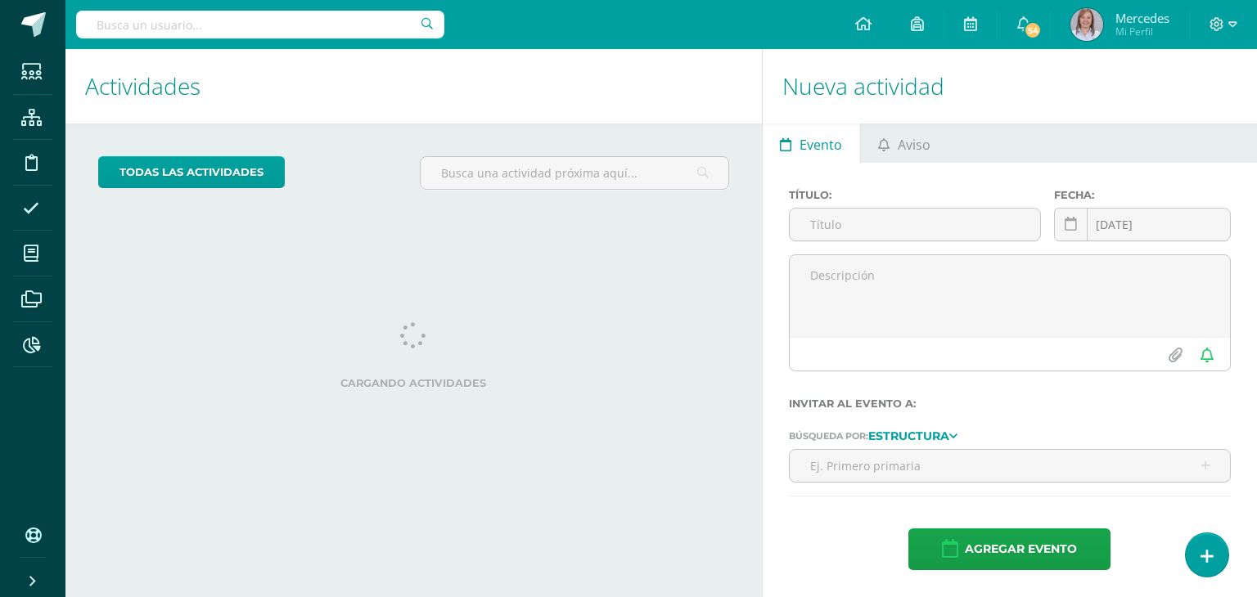
click at [370, 21] on input "text" at bounding box center [260, 25] width 368 height 28
type input "[PERSON_NAME]"
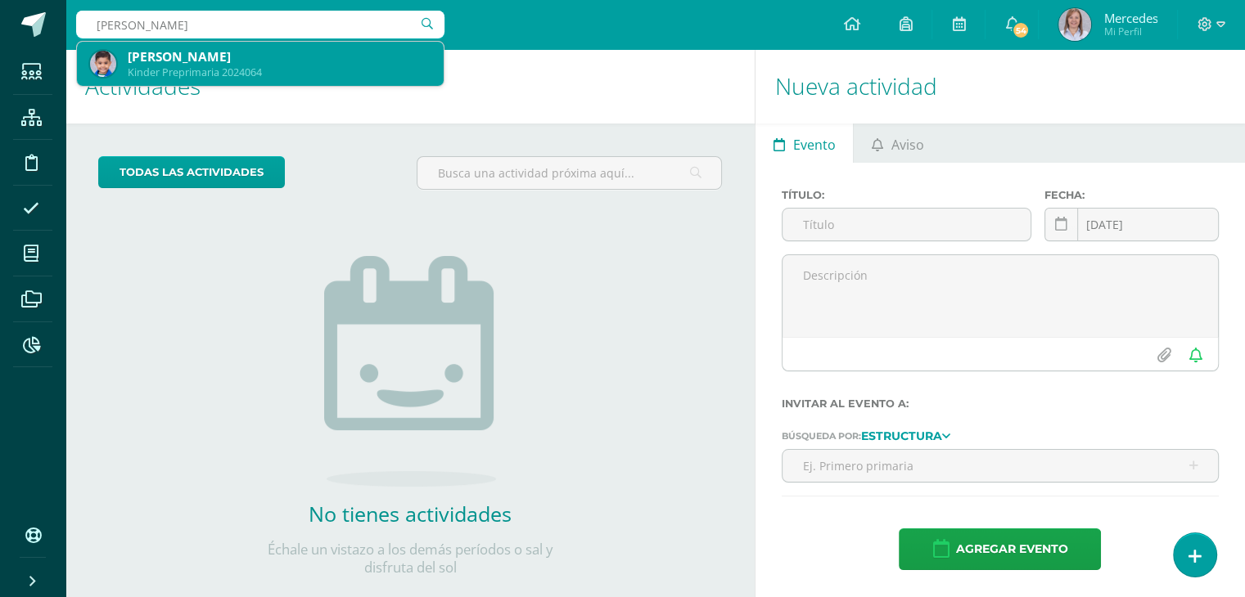
click at [311, 58] on div "[PERSON_NAME]" at bounding box center [279, 56] width 303 height 17
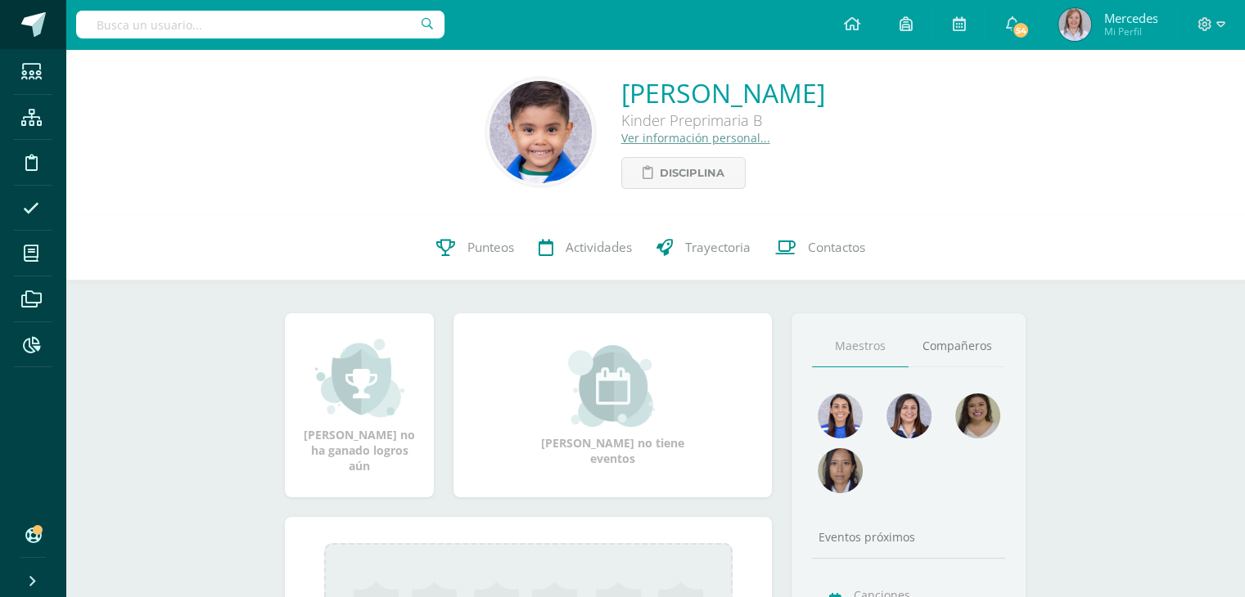
click at [29, 17] on span at bounding box center [33, 24] width 25 height 25
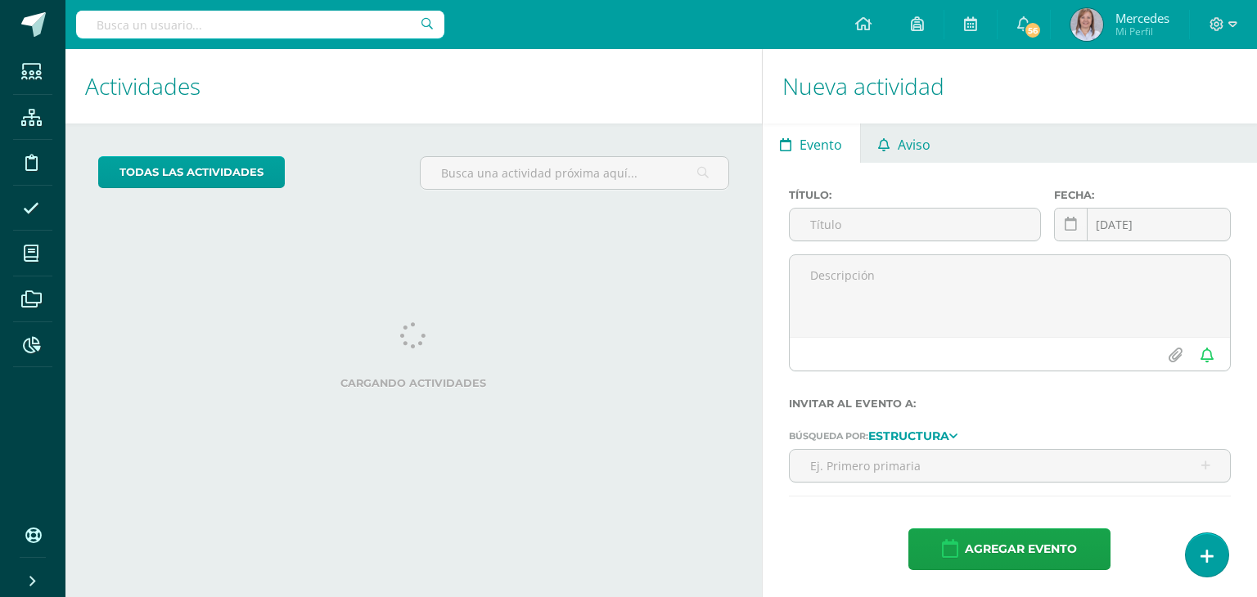
click at [903, 143] on span "Aviso" at bounding box center [914, 144] width 33 height 39
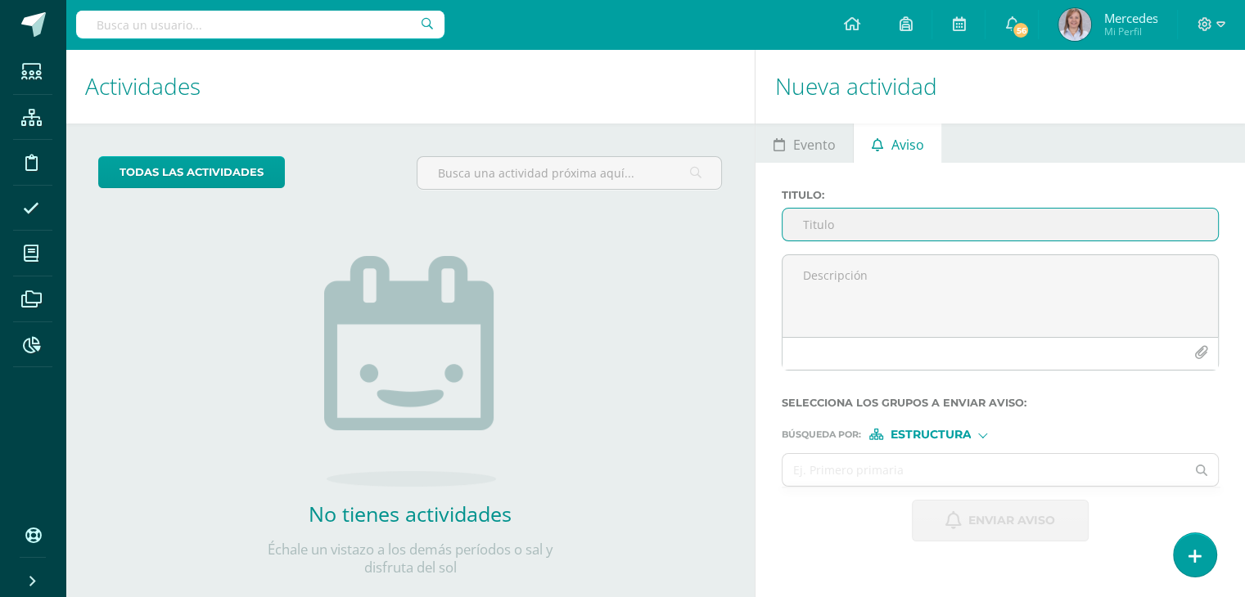
click at [812, 226] on input "Titulo :" at bounding box center [999, 225] width 435 height 32
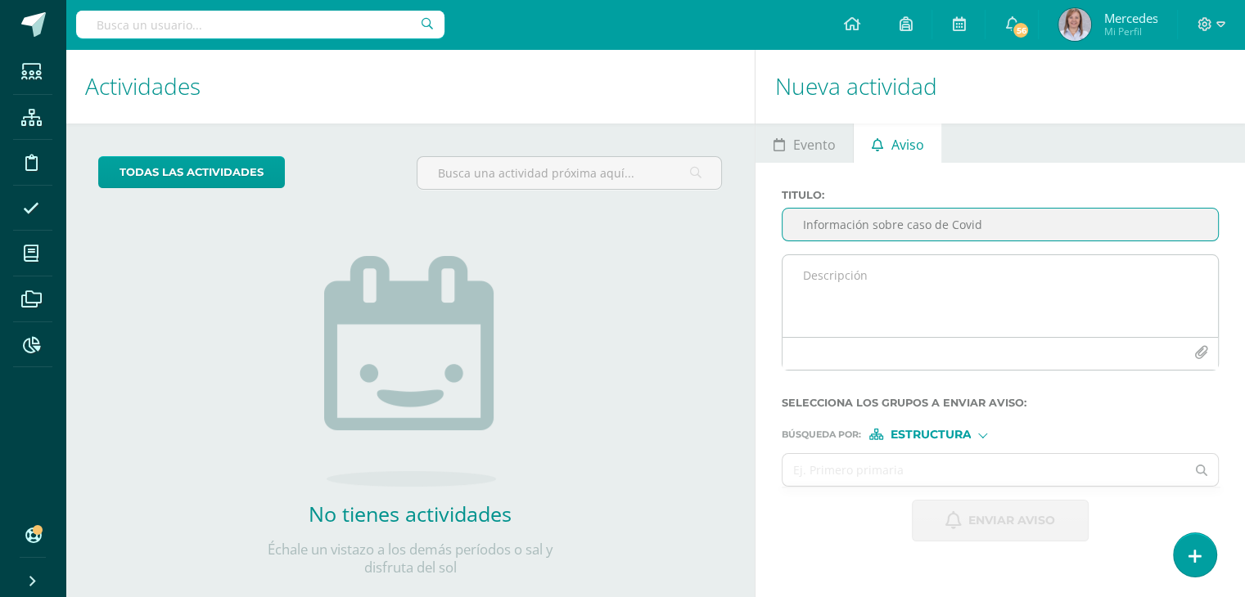
type input "Información sobre caso de Covid"
click at [819, 277] on textarea at bounding box center [999, 296] width 435 height 82
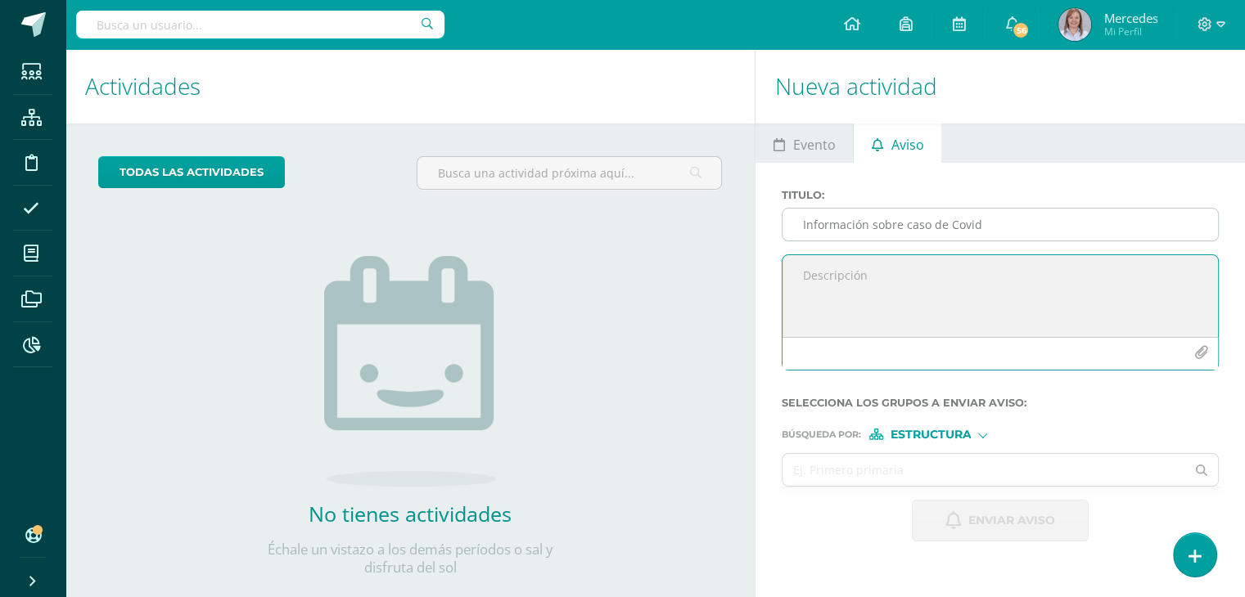
click at [979, 223] on input "Información sobre caso de Covid" at bounding box center [999, 225] width 435 height 32
click at [838, 266] on textarea at bounding box center [999, 296] width 435 height 82
type textarea "Buenos días. Se comparte información sobre caso de Covid en el grado de sus hij…"
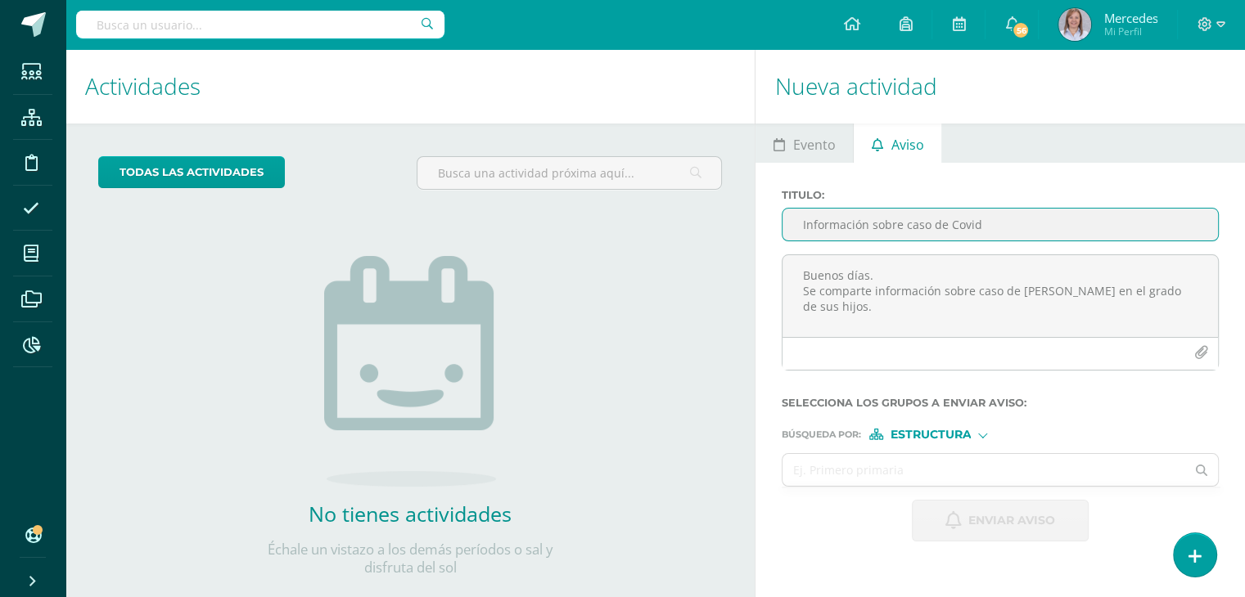
click at [979, 223] on input "Información sobre caso de Covid" at bounding box center [999, 225] width 435 height 32
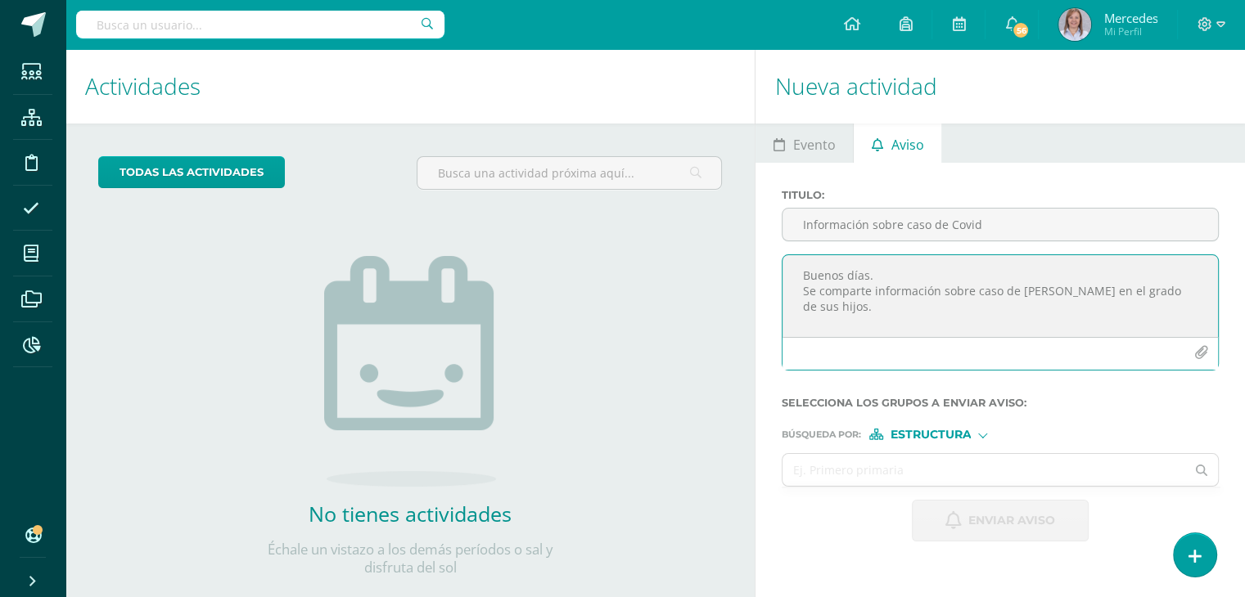
click at [805, 308] on textarea "Buenos días. Se comparte información sobre caso de Covid en el grado de sus hij…" at bounding box center [999, 296] width 435 height 82
click at [1189, 295] on textarea "Buenos días. Se comparte información sobre caso de Covid en el grado de sus hij…" at bounding box center [999, 296] width 435 height 82
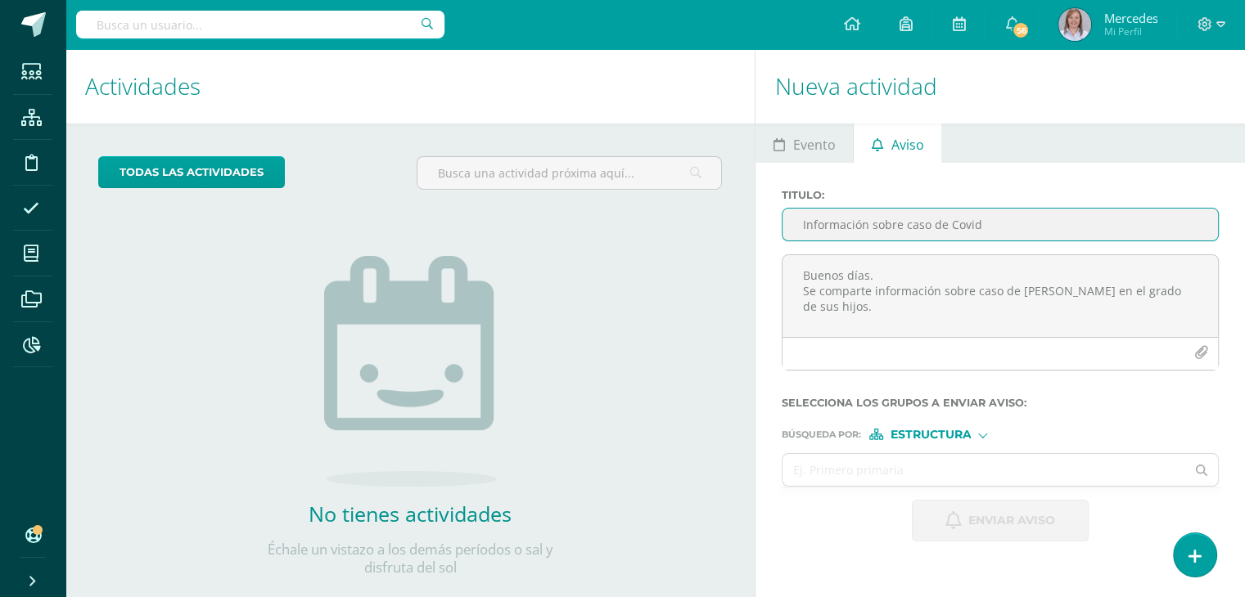
drag, startPoint x: 985, startPoint y: 221, endPoint x: 949, endPoint y: 223, distance: 36.1
click at [949, 223] on input "Información sobre caso de Covid" at bounding box center [999, 225] width 435 height 32
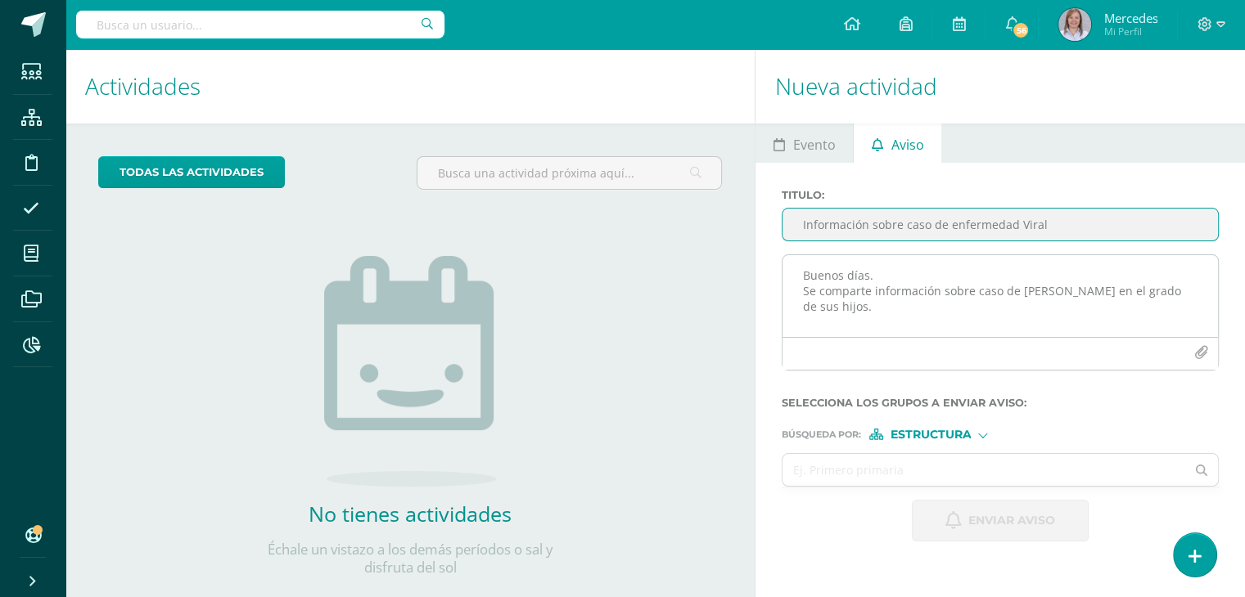
type input "Información sobre caso de enfermedad Viral"
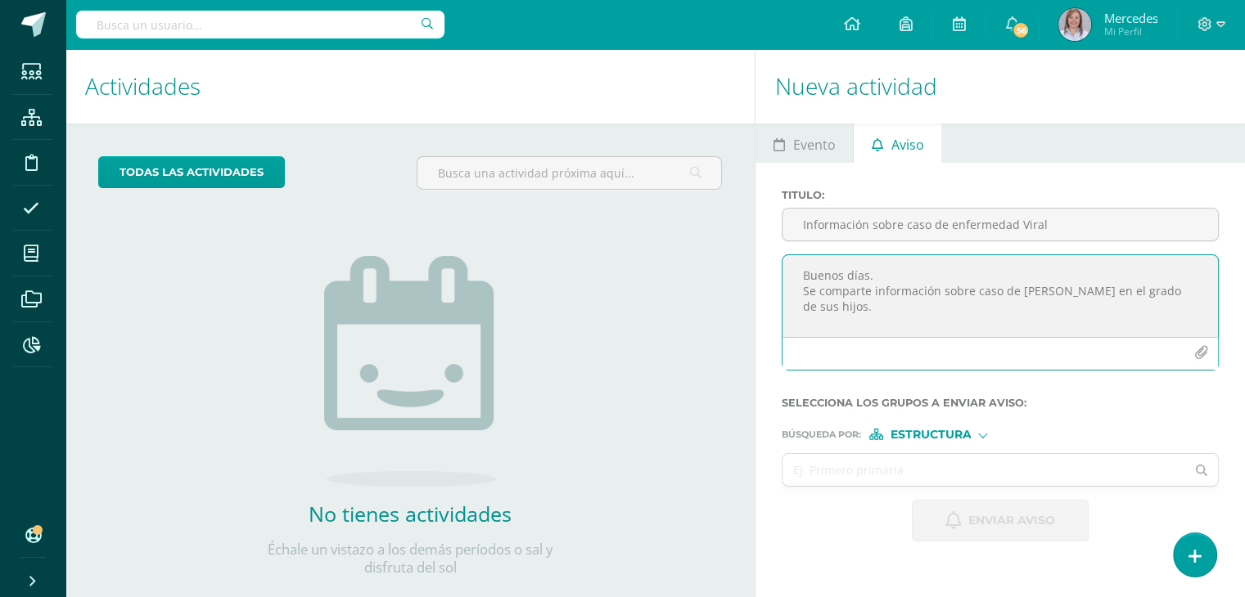
click at [1180, 295] on textarea "Buenos días. Se comparte información sobre caso de Covid en el grado de sus hij…" at bounding box center [999, 296] width 435 height 82
click at [974, 295] on textarea "Buenos días. Se comparte información sobre caso de Covid en el grado de sus hij…" at bounding box center [999, 296] width 435 height 82
type textarea "Buenos días. Se comparte información sobre un caso de Covid en el grado de sus …"
click at [1201, 351] on icon "button" at bounding box center [1201, 353] width 14 height 14
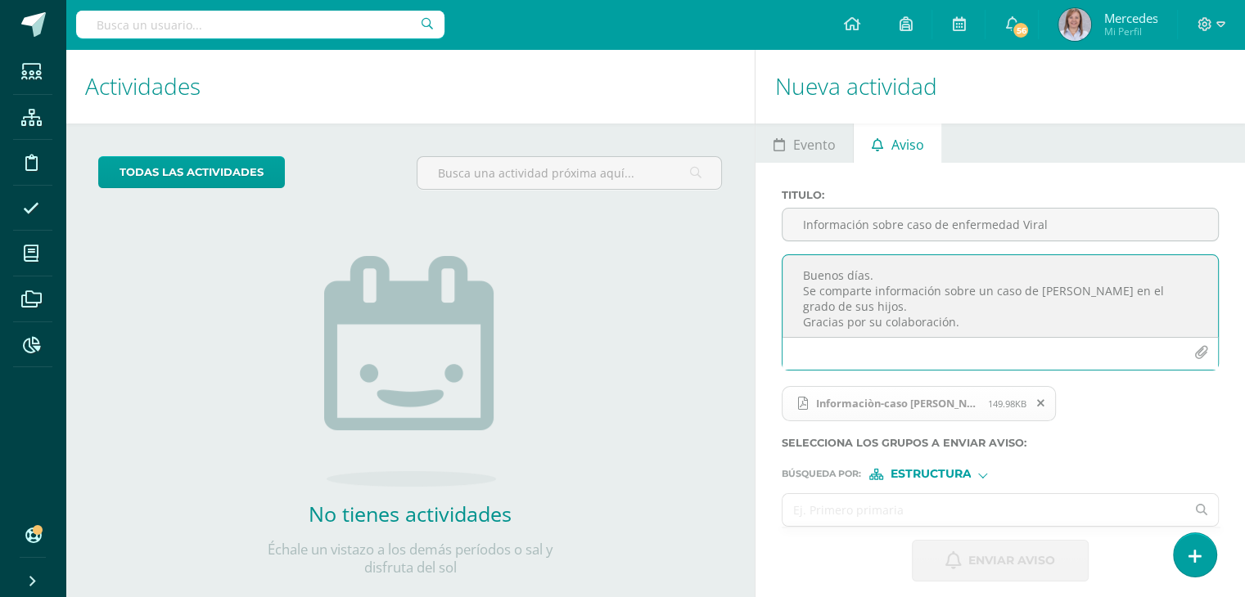
click at [900, 505] on input "text" at bounding box center [983, 510] width 403 height 32
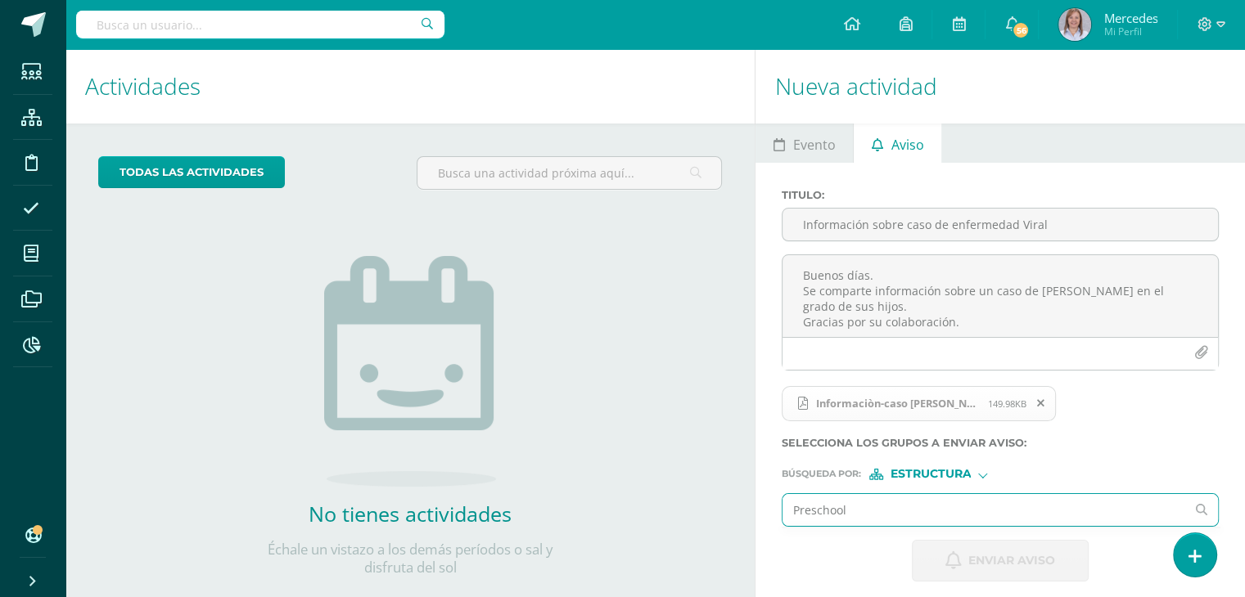
type input "Preschool"
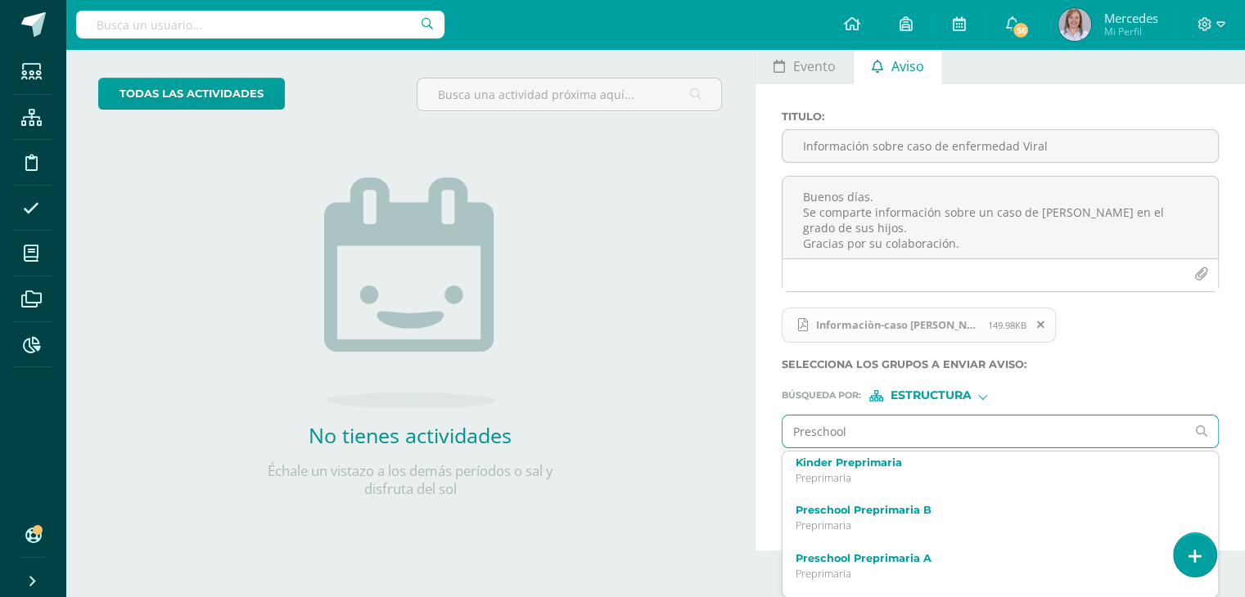
scroll to position [246, 0]
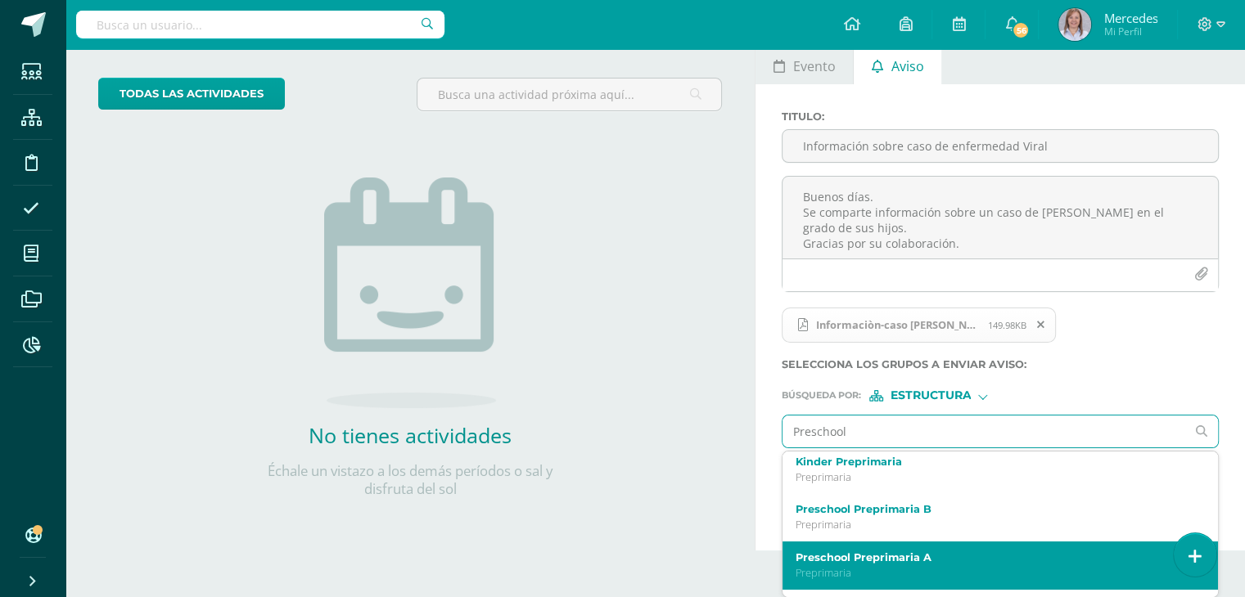
click at [855, 552] on label "Preschool Preprimaria A" at bounding box center [992, 558] width 392 height 12
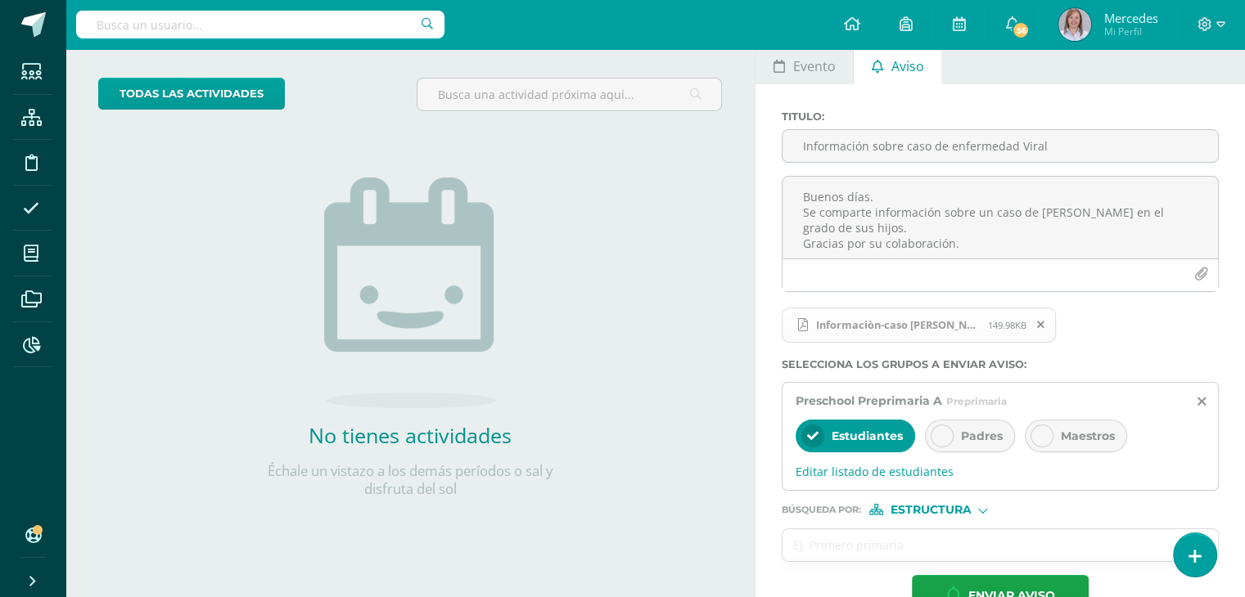
scroll to position [0, 0]
click at [949, 437] on div at bounding box center [942, 436] width 23 height 23
click at [813, 431] on icon at bounding box center [812, 436] width 11 height 11
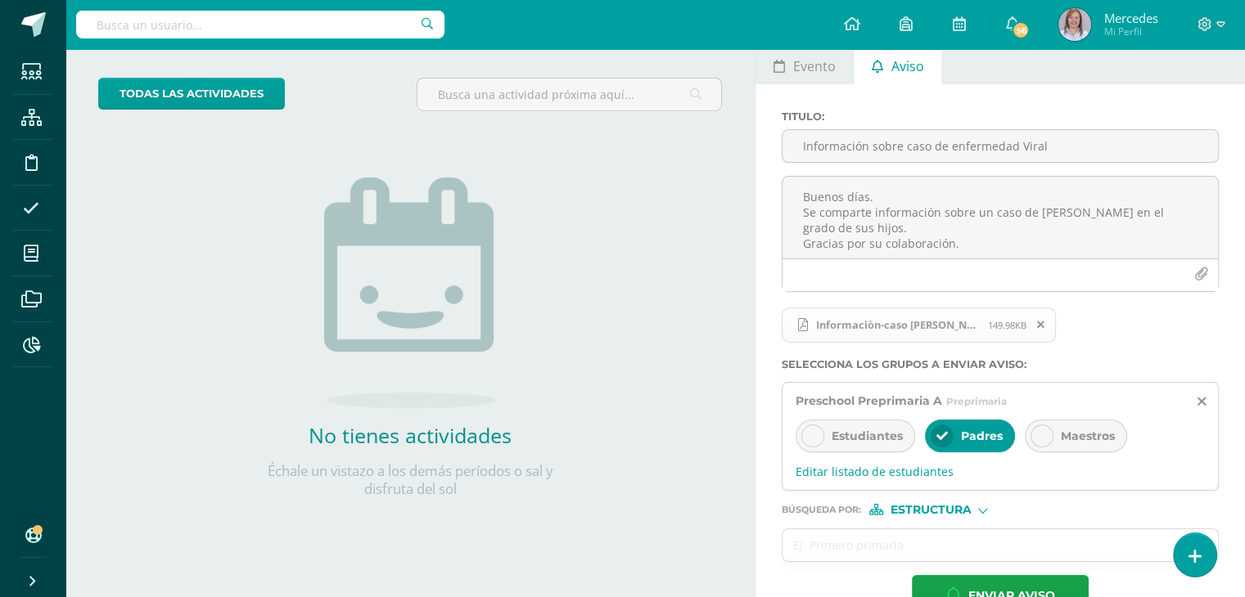
click at [1048, 431] on div at bounding box center [1041, 436] width 23 height 23
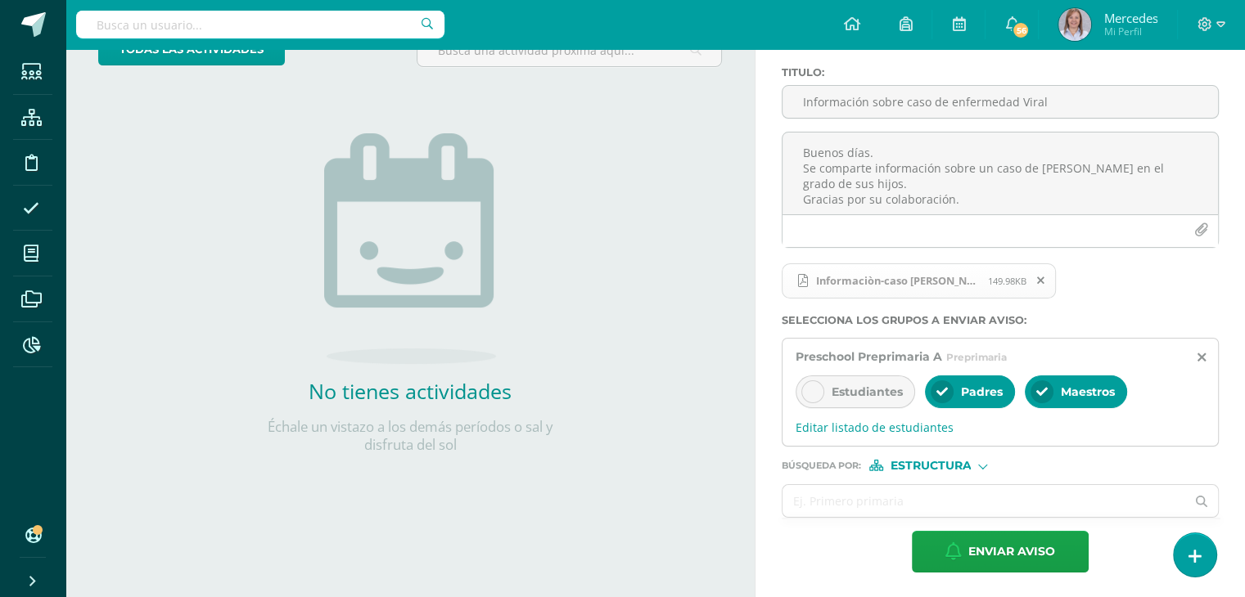
scroll to position [124, 0]
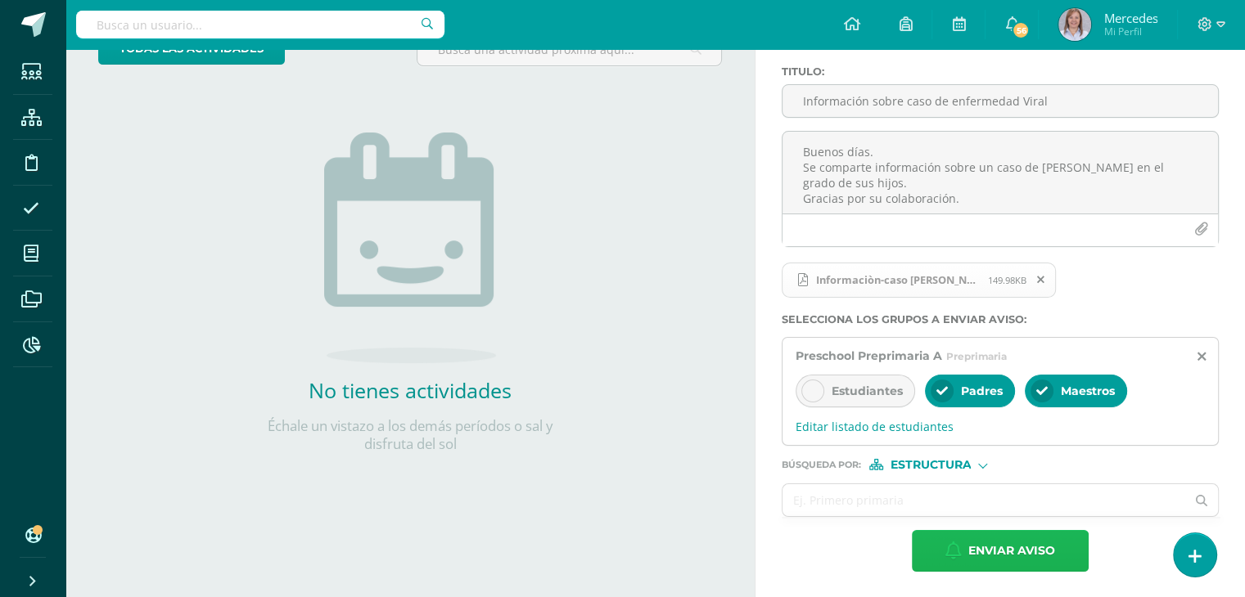
click at [1011, 548] on span "Enviar aviso" at bounding box center [1011, 551] width 87 height 40
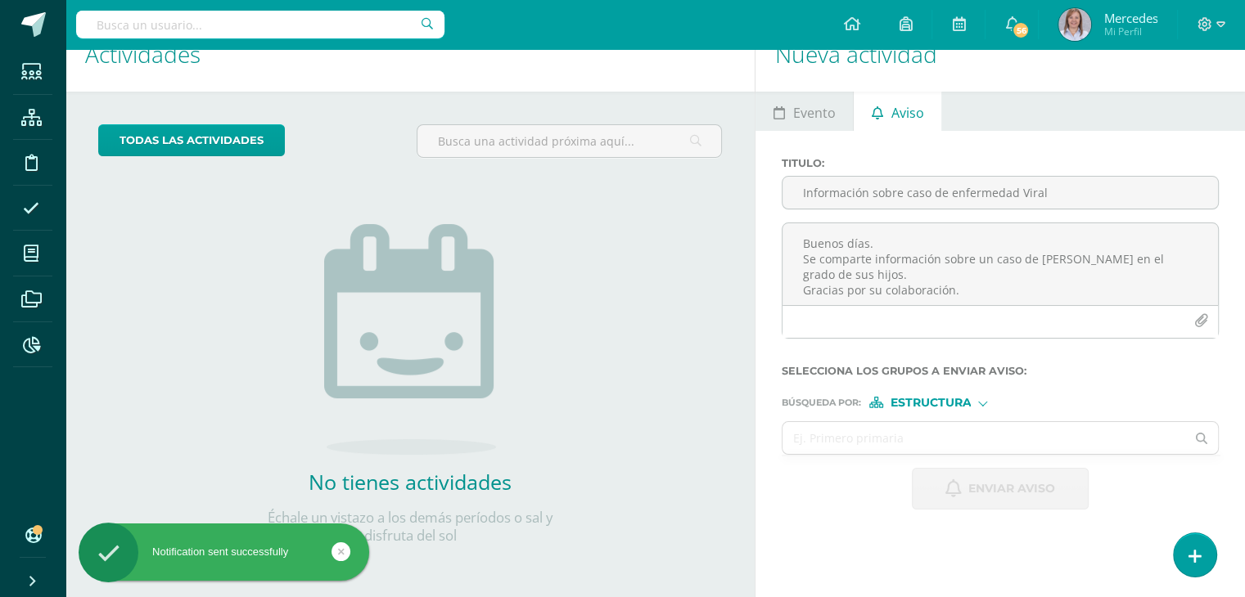
scroll to position [32, 0]
